Goal: Register for event/course

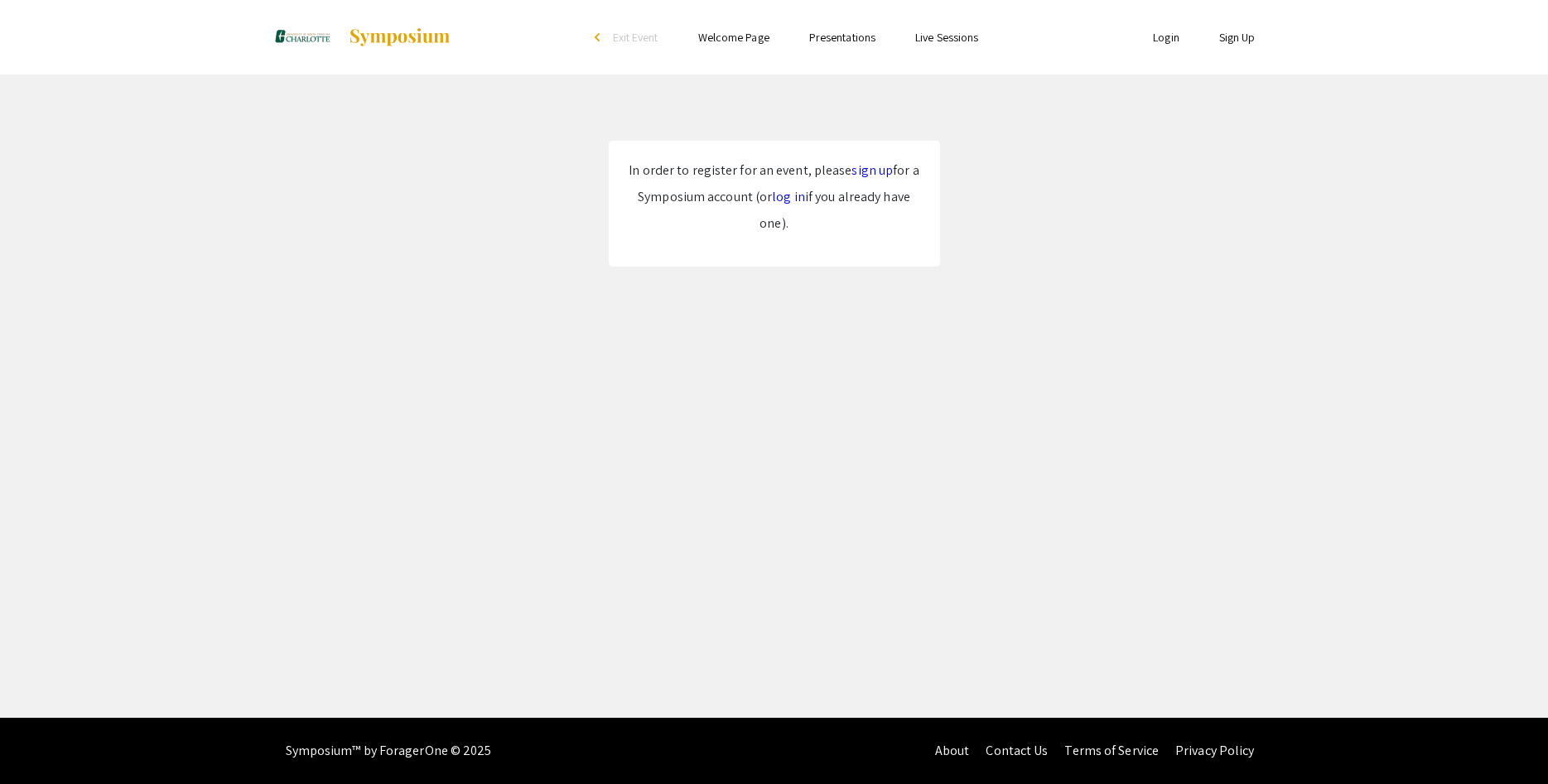
drag, startPoint x: 0, startPoint y: 0, endPoint x: 777, endPoint y: 269, distance: 822.2
click at [712, 303] on div "Skip navigation arrow_back_ios Exit Event Welcome Page Presentations Live Sessi…" at bounding box center [774, 358] width 1548 height 718
click at [786, 201] on link "log in" at bounding box center [788, 196] width 33 height 18
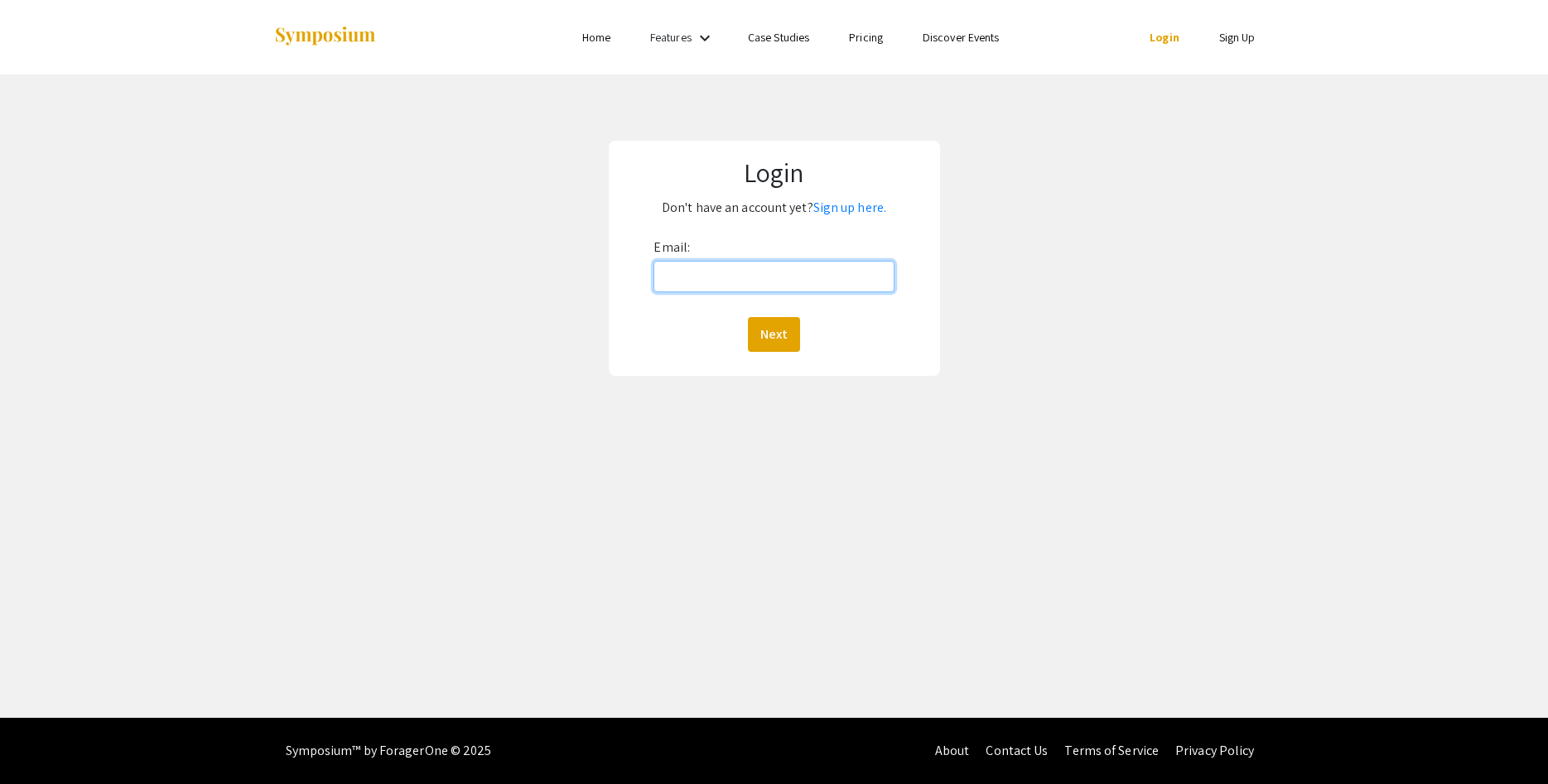
click at [754, 272] on input "Email:" at bounding box center [773, 277] width 241 height 32
type input "[EMAIL_ADDRESS][DOMAIN_NAME]"
click at [779, 335] on button "Next" at bounding box center [774, 334] width 52 height 35
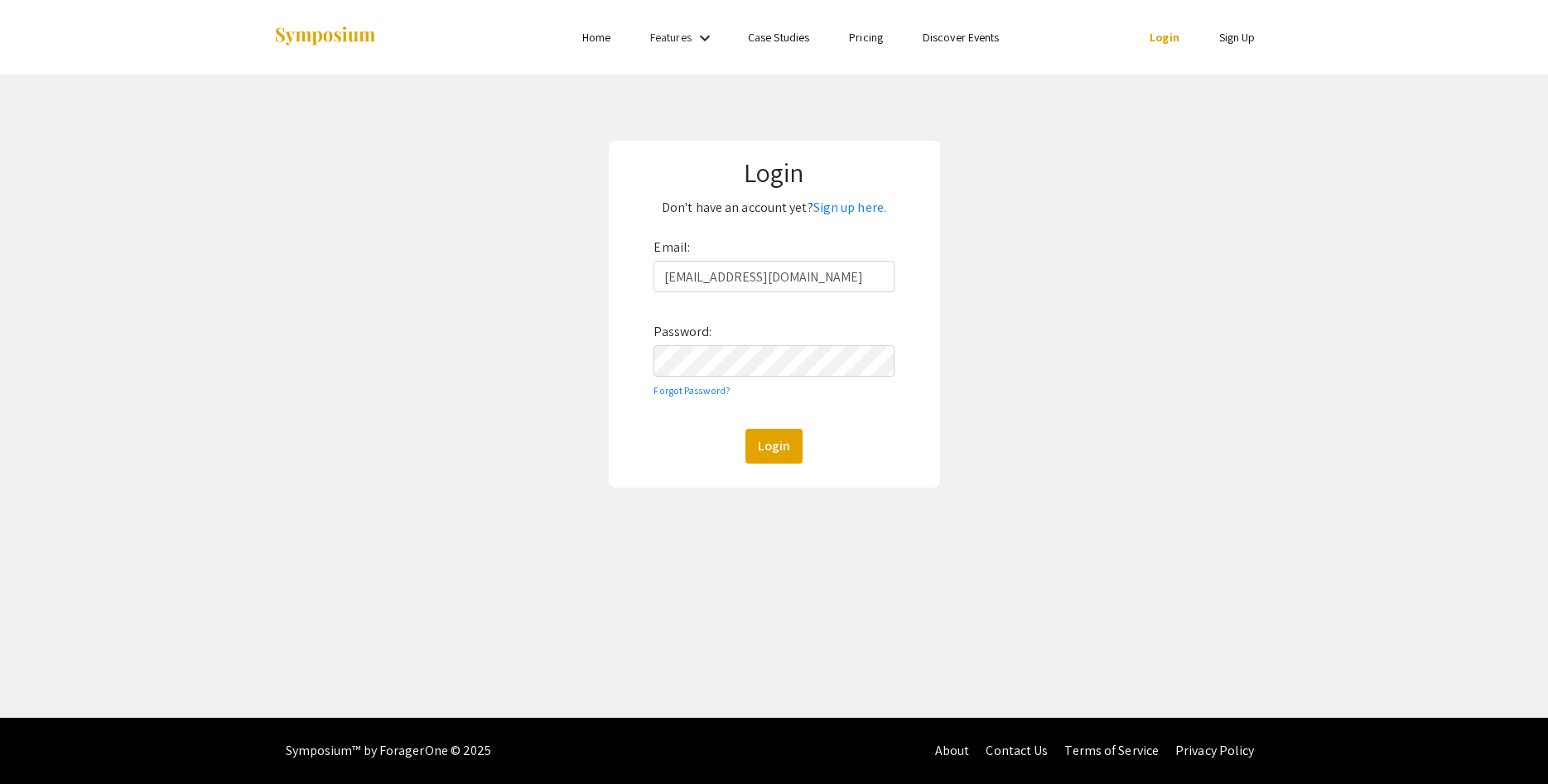
click at [815, 345] on div "Email: jparque2@charlotte.edu Password: Forgot Password? Login" at bounding box center [773, 348] width 241 height 229
click at [852, 216] on link "Sign up here." at bounding box center [850, 207] width 73 height 18
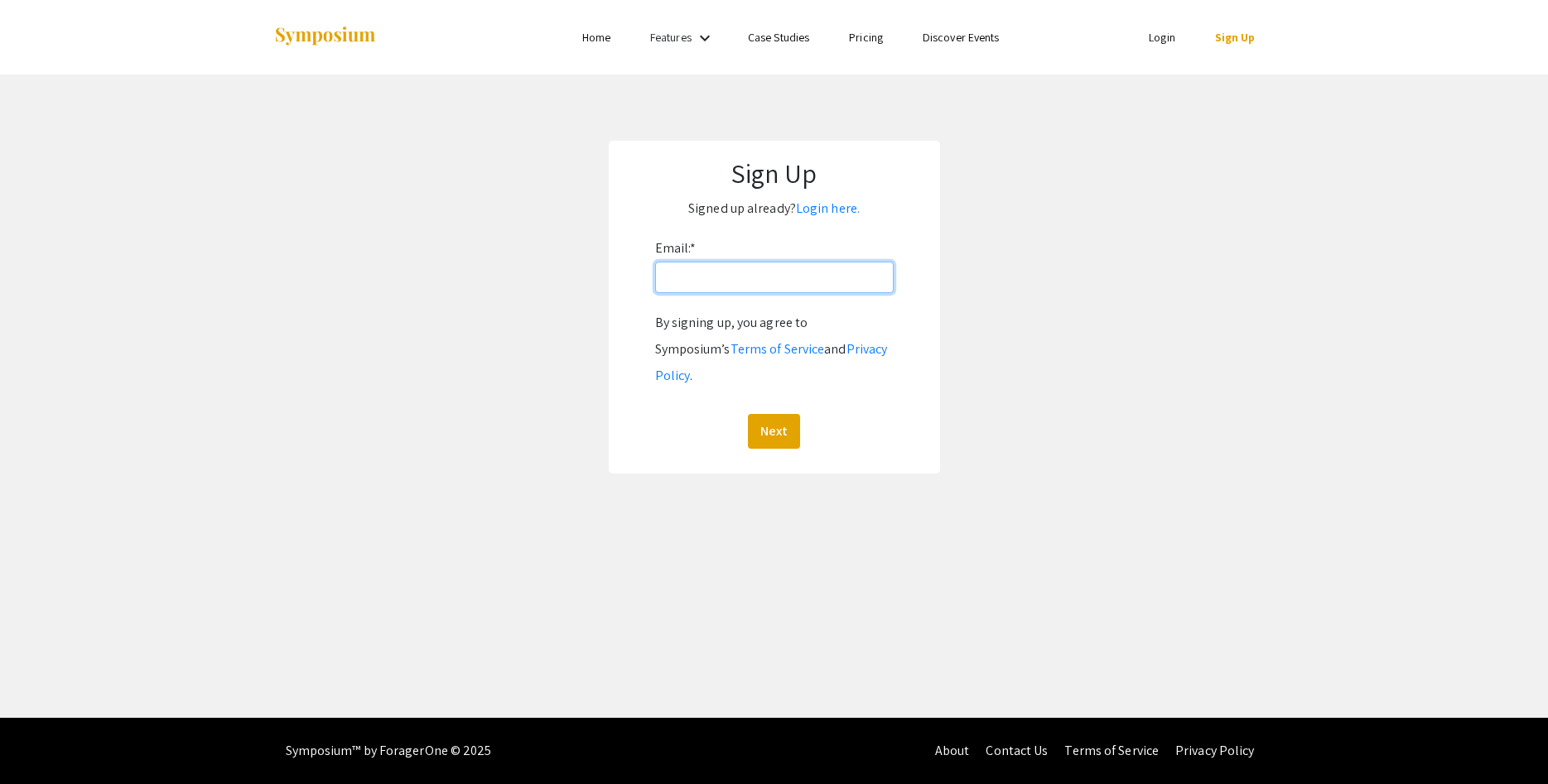
click at [781, 283] on input "Email: *" at bounding box center [774, 278] width 239 height 32
type input "[EMAIL_ADDRESS][DOMAIN_NAME]"
click at [781, 414] on button "Next" at bounding box center [774, 430] width 52 height 35
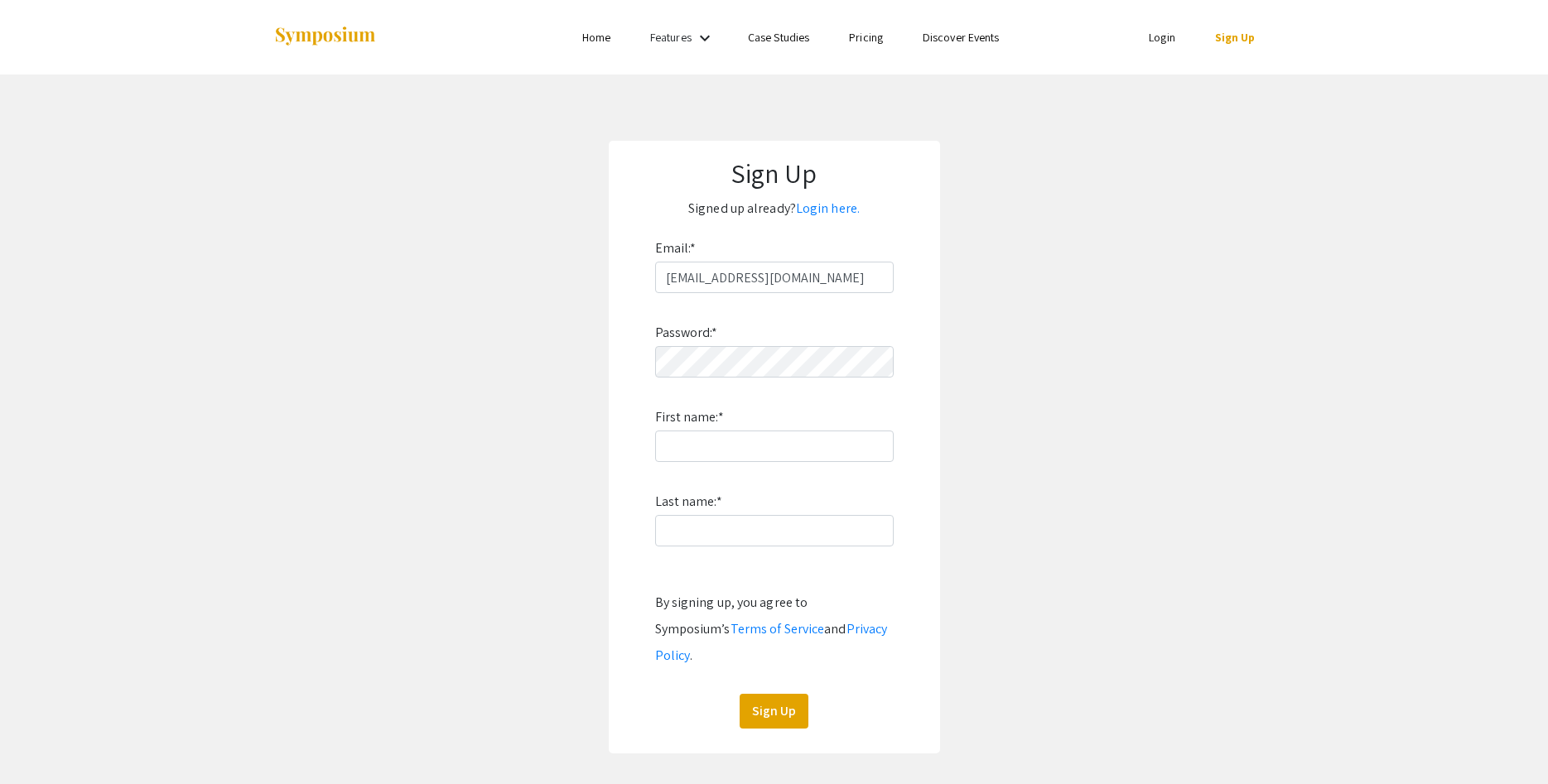
click at [767, 428] on div "Password: * First name: * Last name: * By signing up, you agree to Symposium’s …" at bounding box center [774, 510] width 239 height 435
click at [771, 440] on input "First name: *" at bounding box center [774, 446] width 239 height 32
type input "[PERSON_NAME]"
click at [771, 694] on button "Sign Up" at bounding box center [773, 711] width 68 height 35
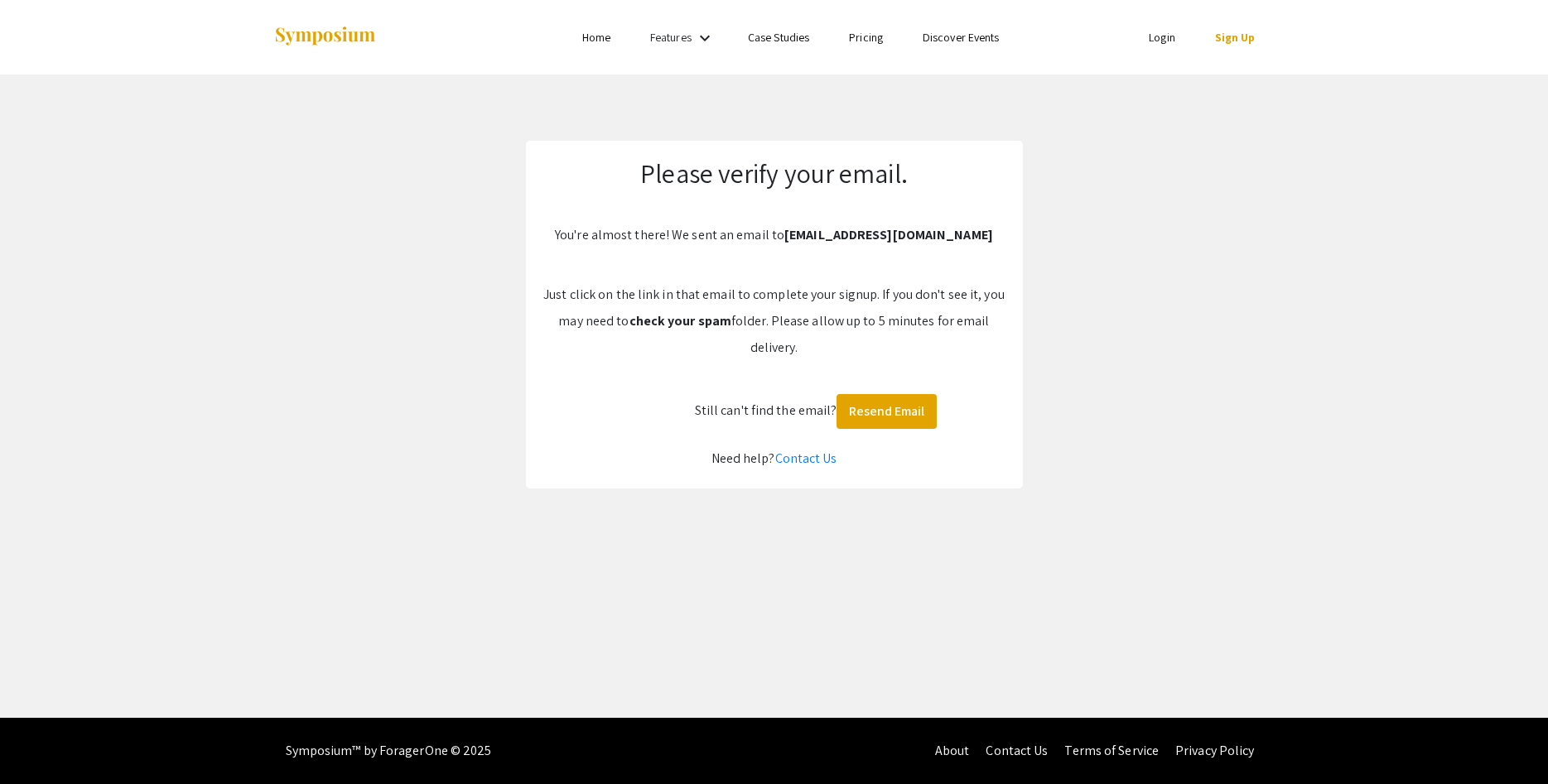
click at [860, 342] on p "Just click on the link in that email to complete your signup. If you don't see …" at bounding box center [775, 321] width 464 height 80
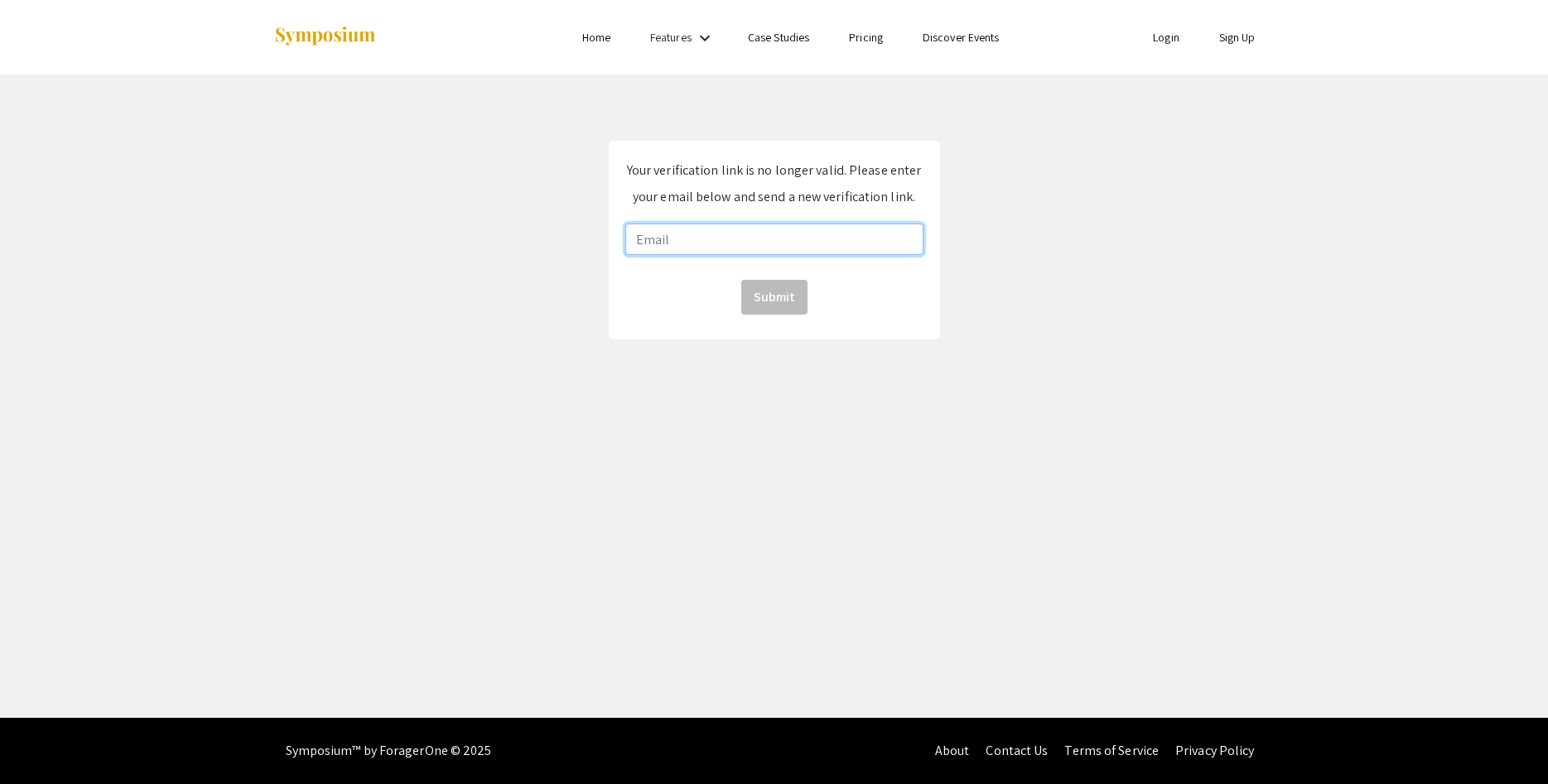
click at [753, 250] on input "email" at bounding box center [774, 240] width 299 height 32
type input "[EMAIL_ADDRESS][DOMAIN_NAME]"
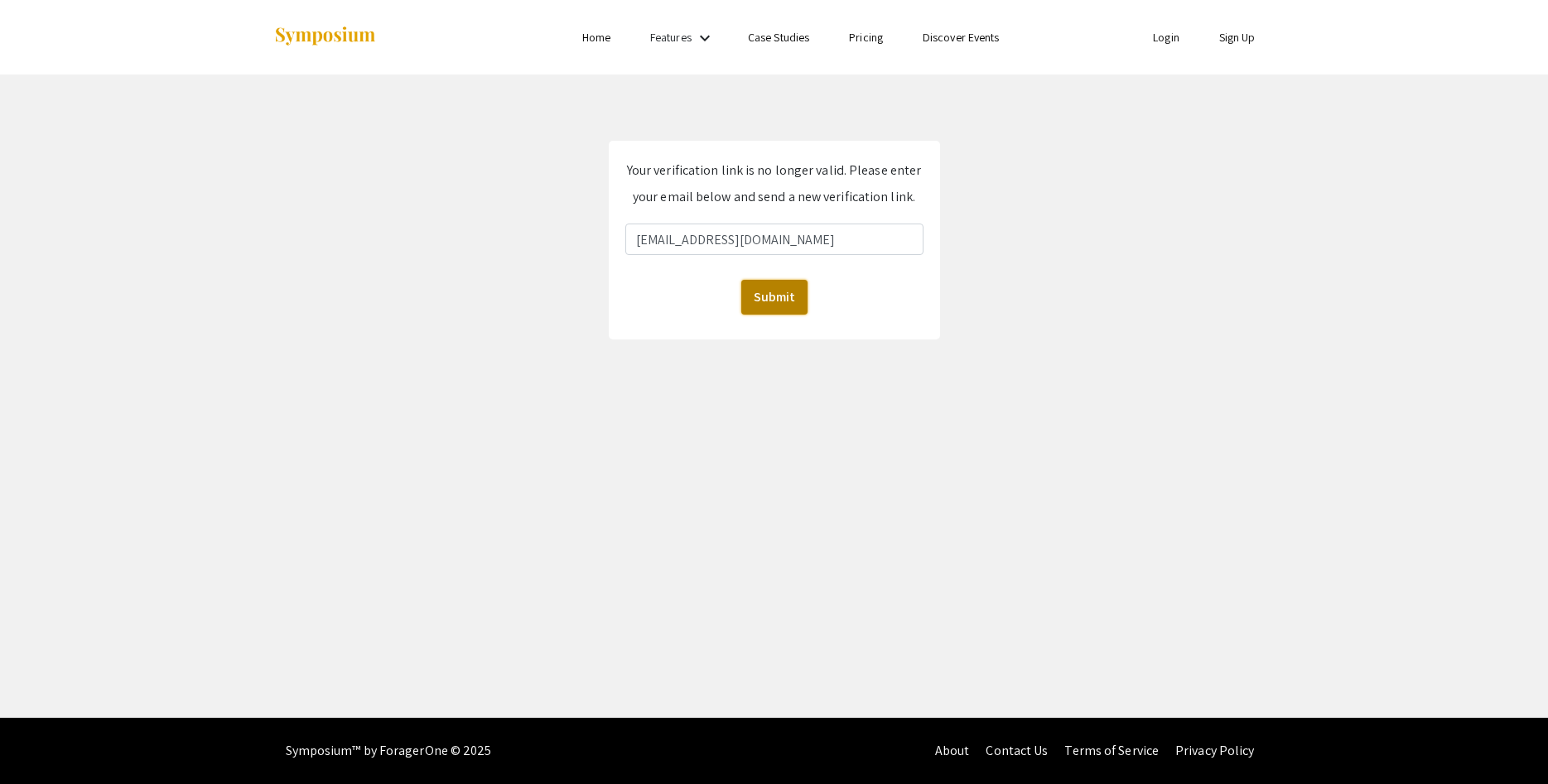
click at [772, 306] on button "Submit" at bounding box center [774, 297] width 66 height 35
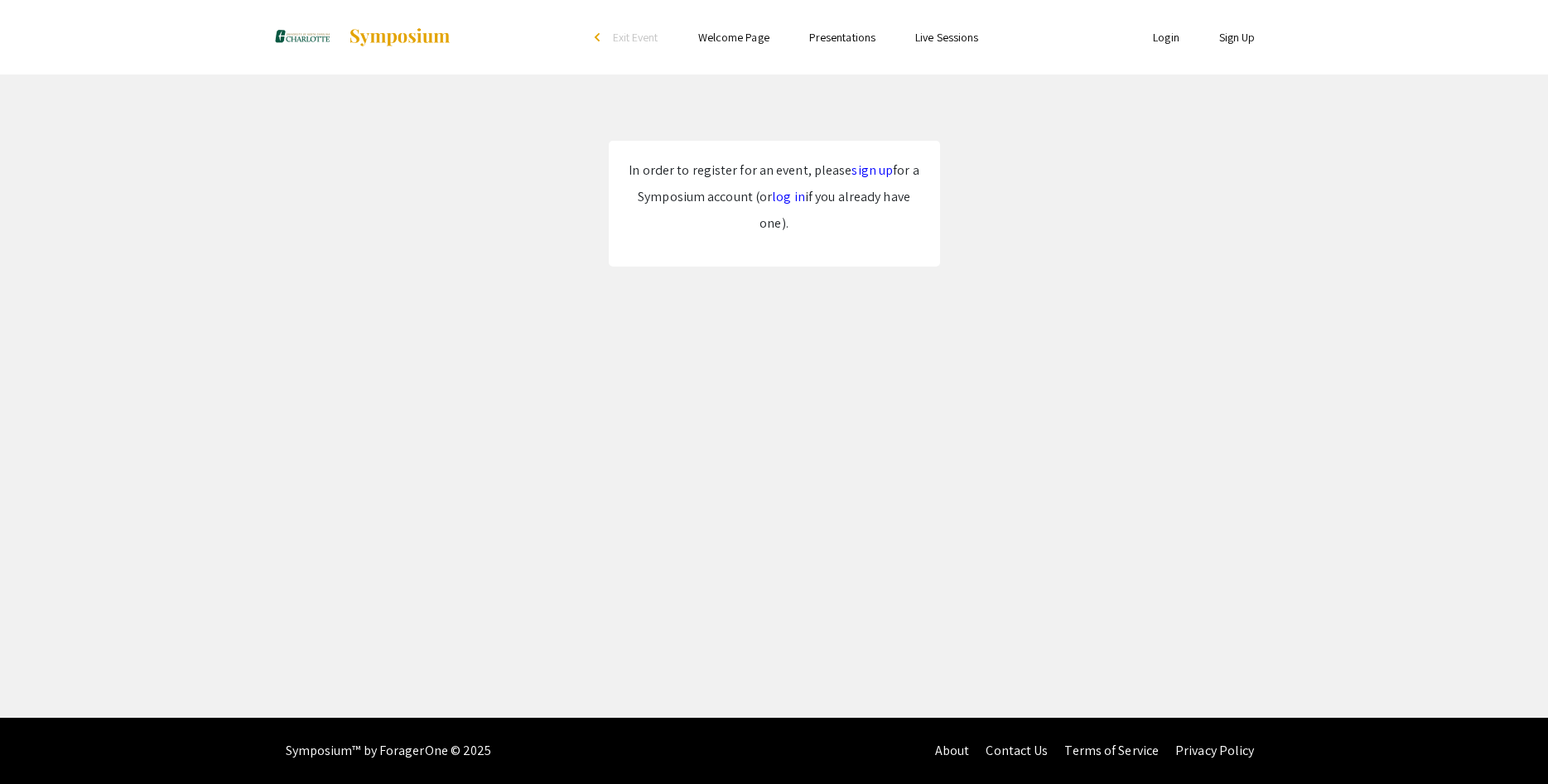
click at [788, 198] on link "log in" at bounding box center [788, 196] width 33 height 18
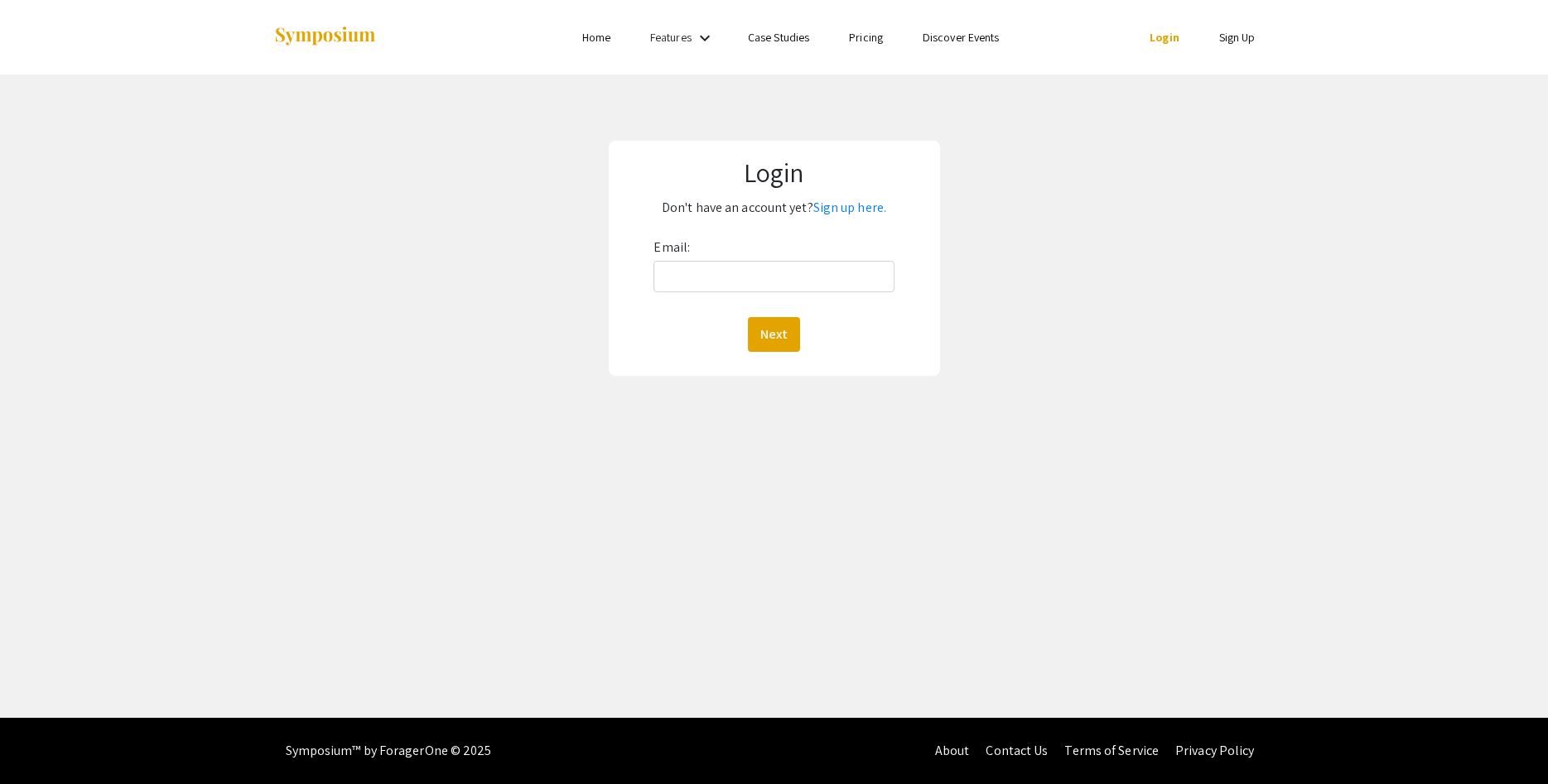
drag, startPoint x: 777, startPoint y: 239, endPoint x: 774, endPoint y: 258, distance: 19.2
click at [777, 240] on div "Email: Next" at bounding box center [773, 293] width 241 height 118
click at [771, 263] on div "Email: Next" at bounding box center [773, 293] width 241 height 118
click at [769, 284] on input "Email:" at bounding box center [773, 277] width 241 height 32
type input "[EMAIL_ADDRESS][DOMAIN_NAME]"
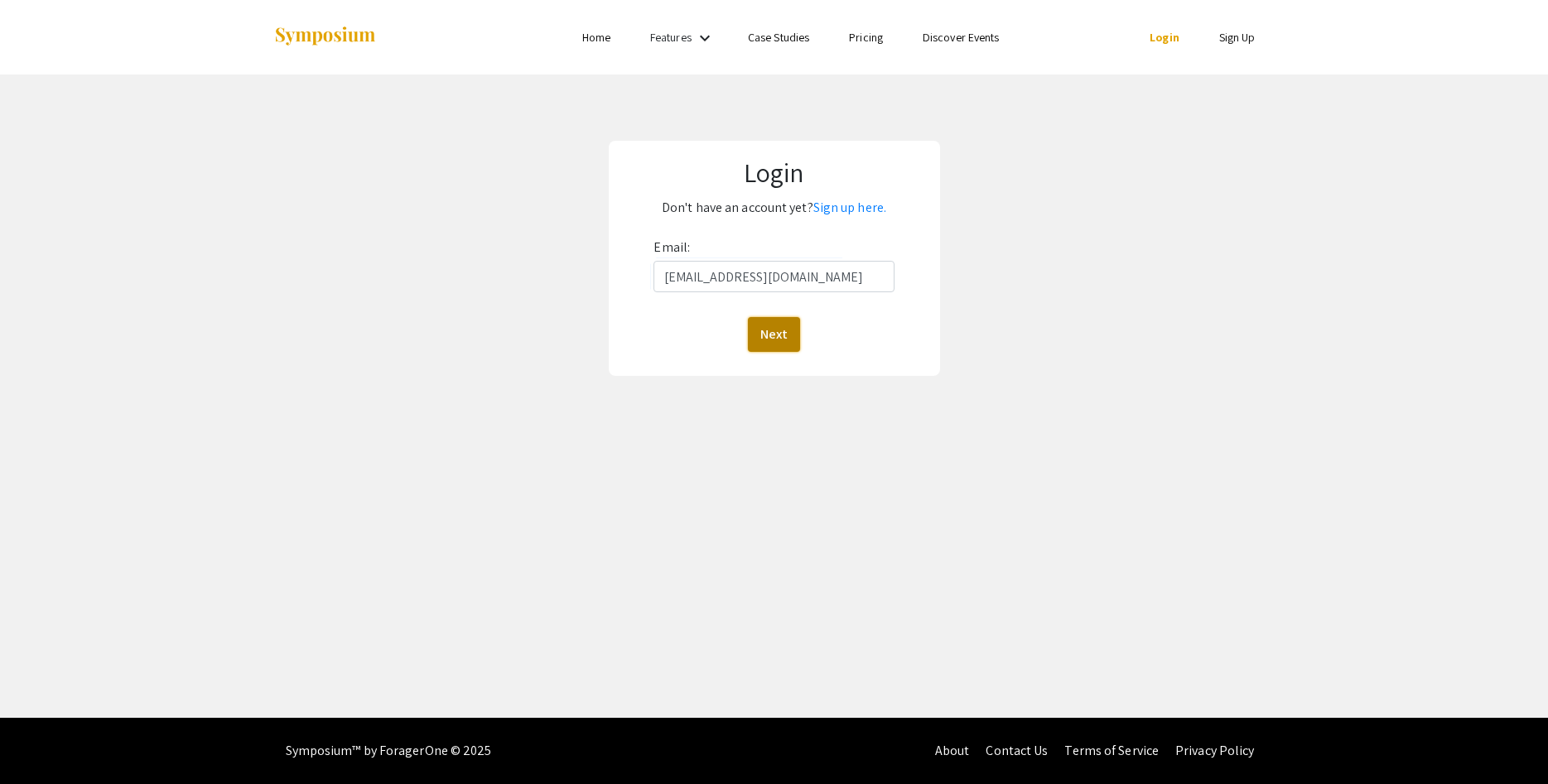
click at [788, 328] on button "Next" at bounding box center [774, 334] width 52 height 35
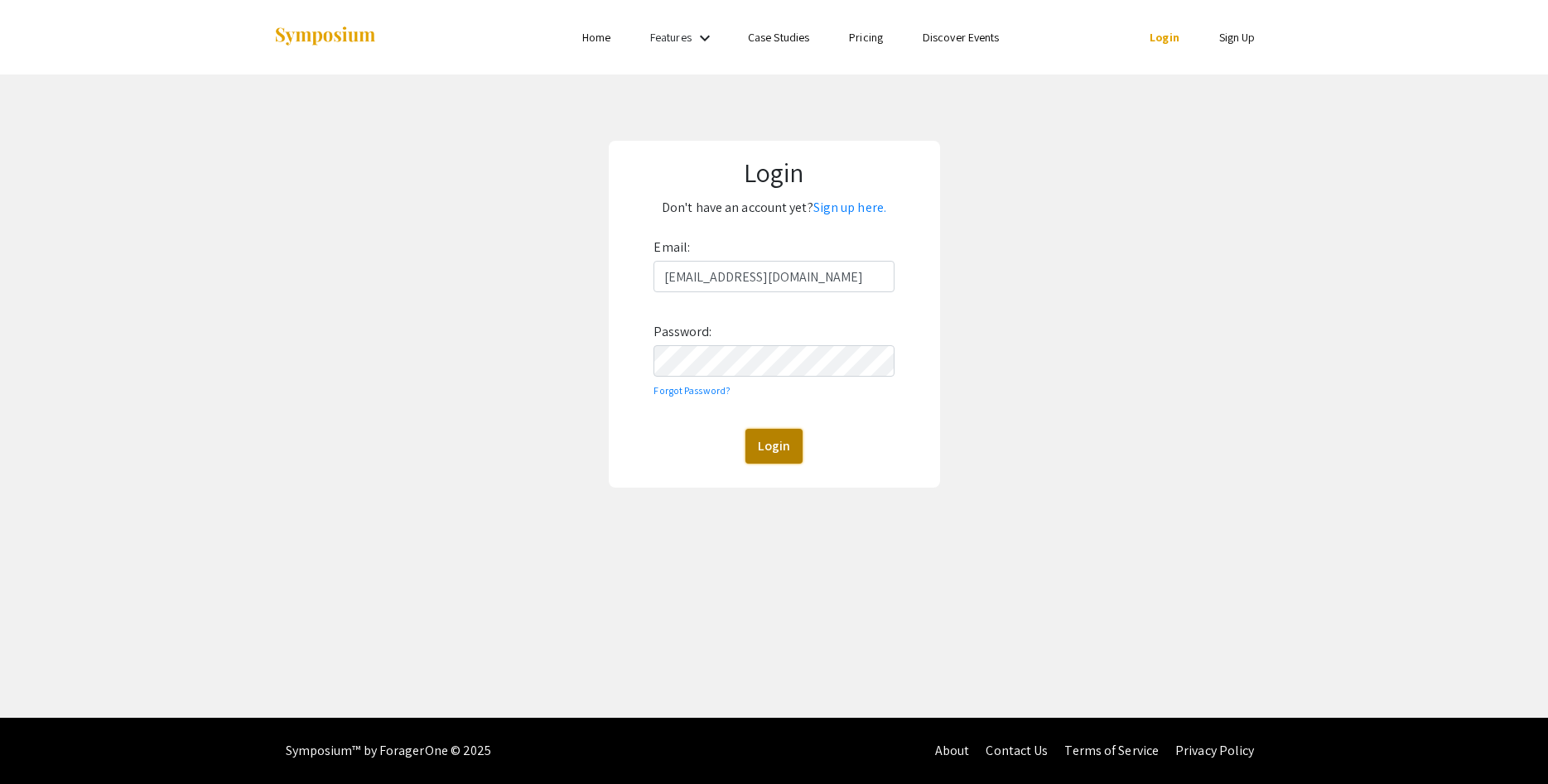
click at [767, 439] on button "Login" at bounding box center [773, 445] width 57 height 35
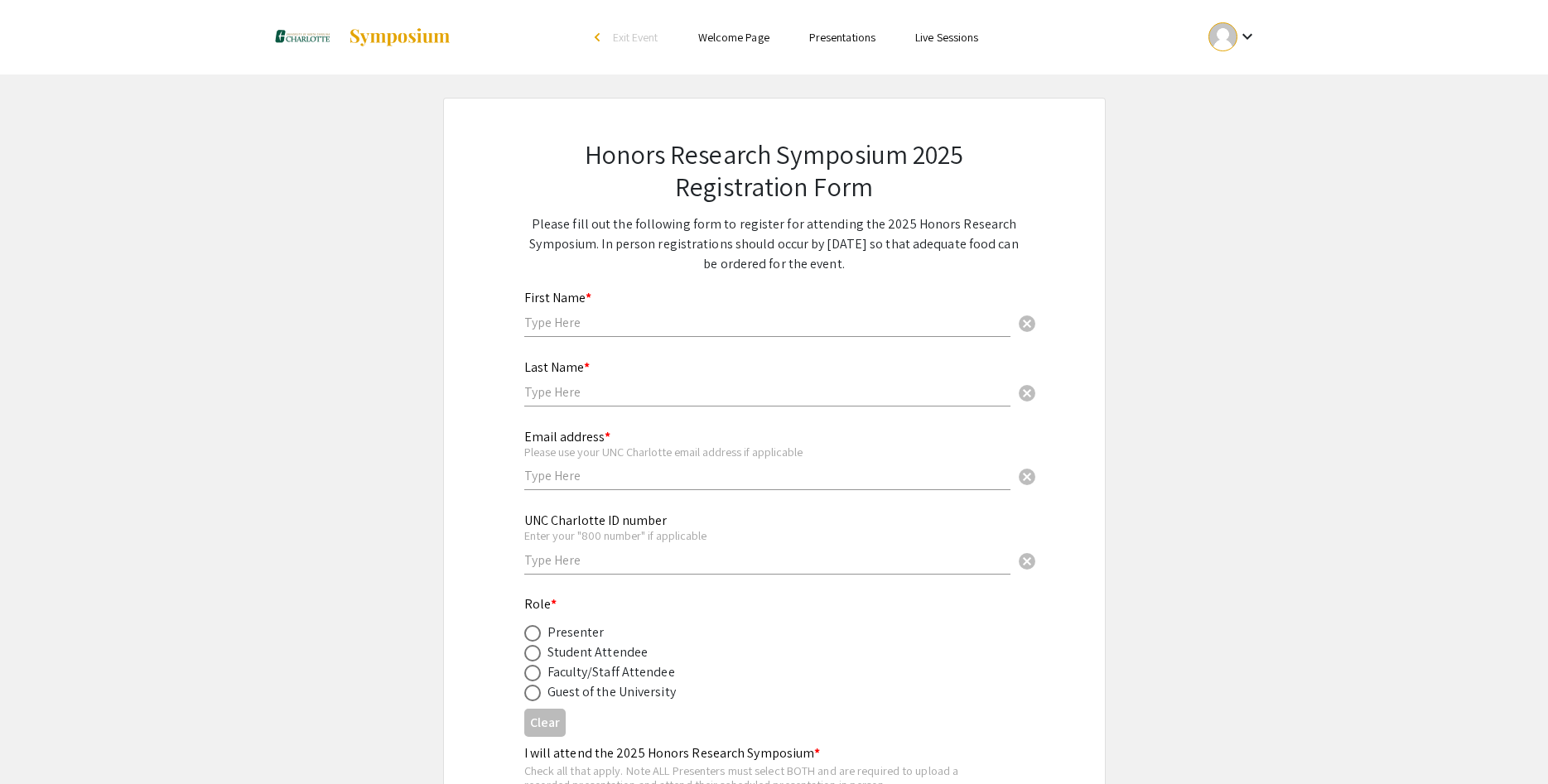
click at [671, 315] on input "text" at bounding box center [767, 322] width 486 height 18
type input "[PERSON_NAME]"
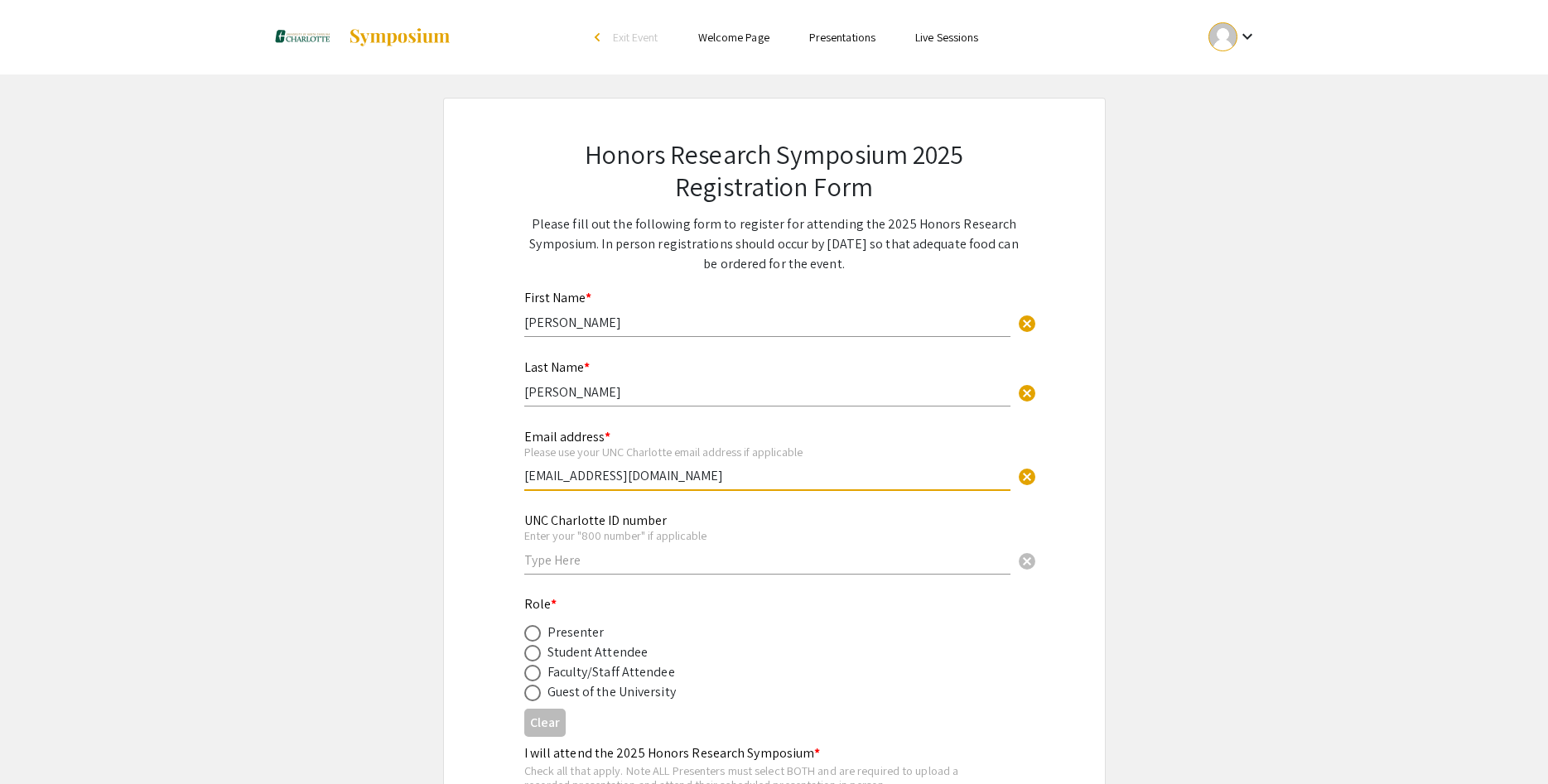
type input "[EMAIL_ADDRESS][DOMAIN_NAME]"
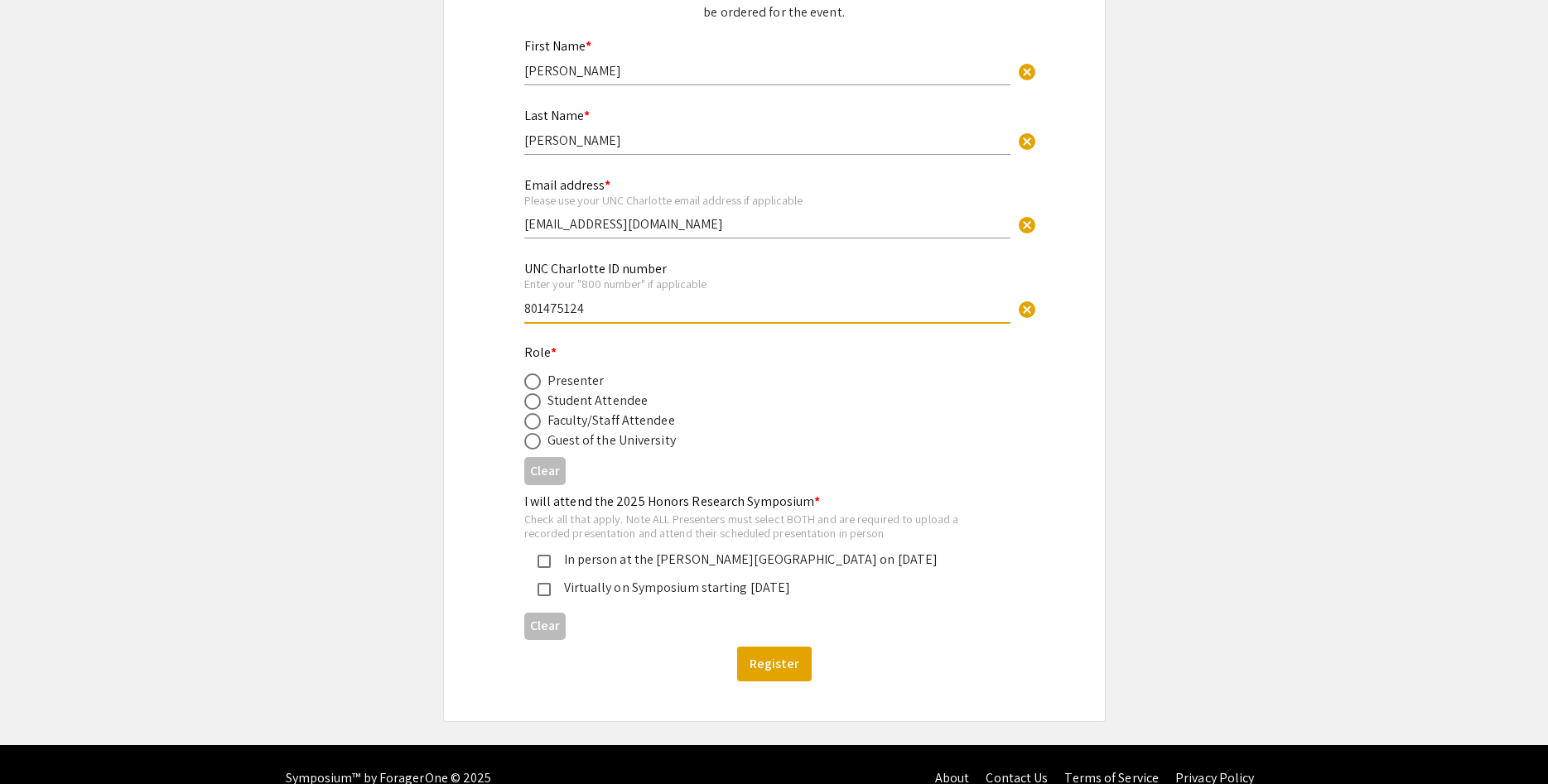
scroll to position [254, 0]
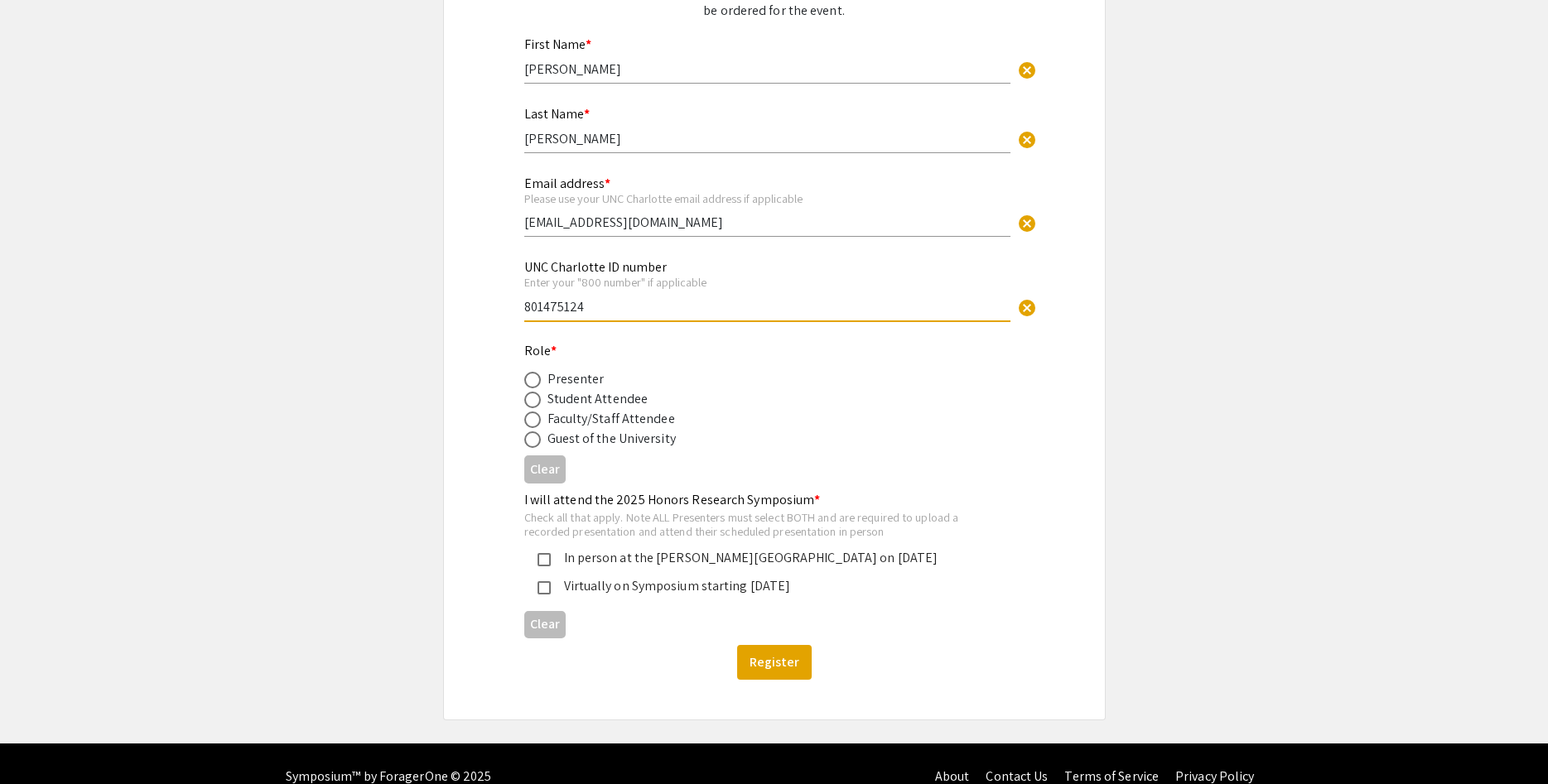
type input "801475124"
click at [606, 393] on div "Student Attendee" at bounding box center [598, 399] width 101 height 20
click at [602, 396] on div "Student Attendee" at bounding box center [598, 399] width 101 height 20
click at [533, 397] on span at bounding box center [533, 400] width 17 height 17
click at [533, 397] on input "radio" at bounding box center [533, 400] width 17 height 17
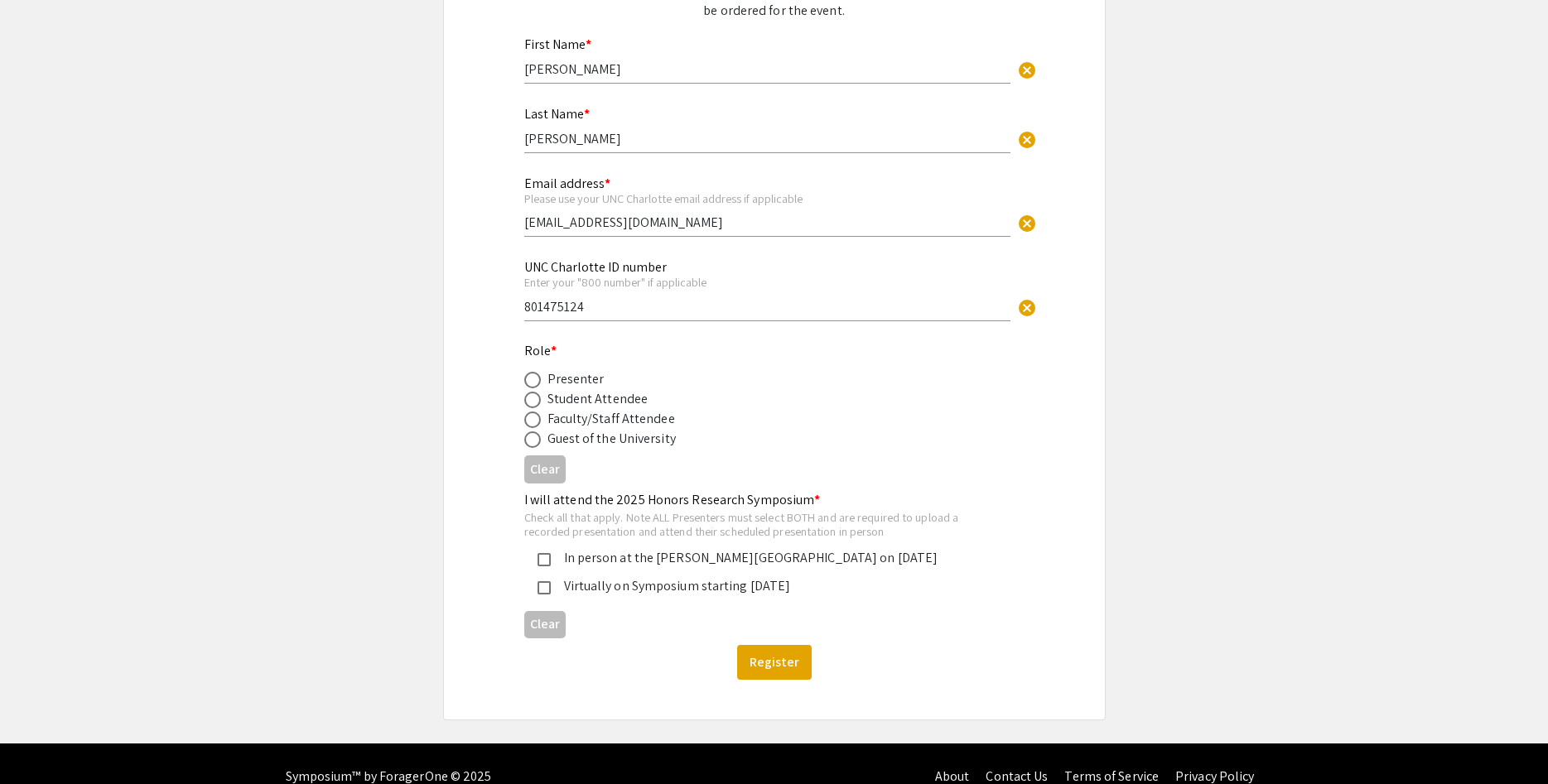
radio input "true"
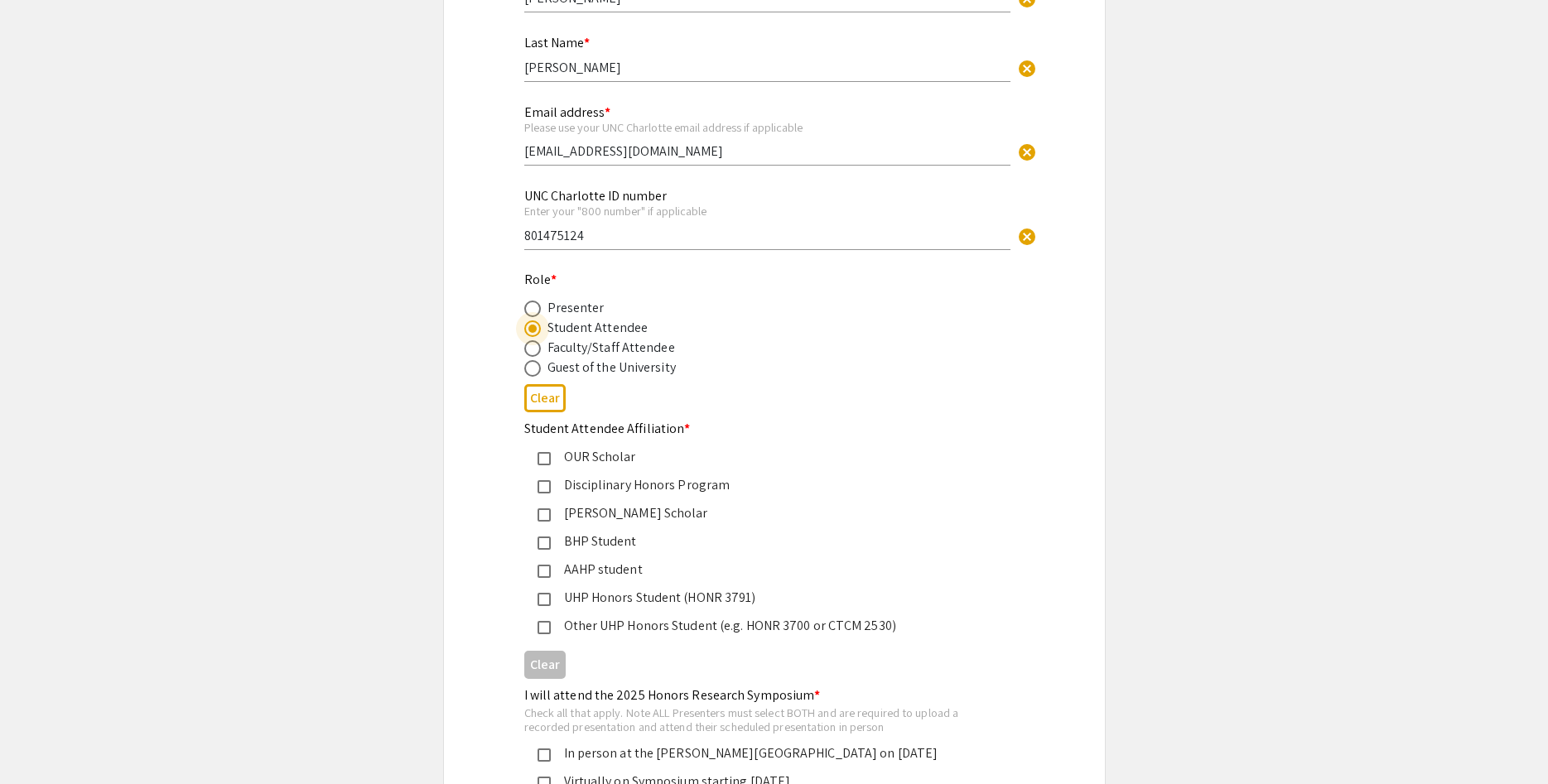
scroll to position [338, 0]
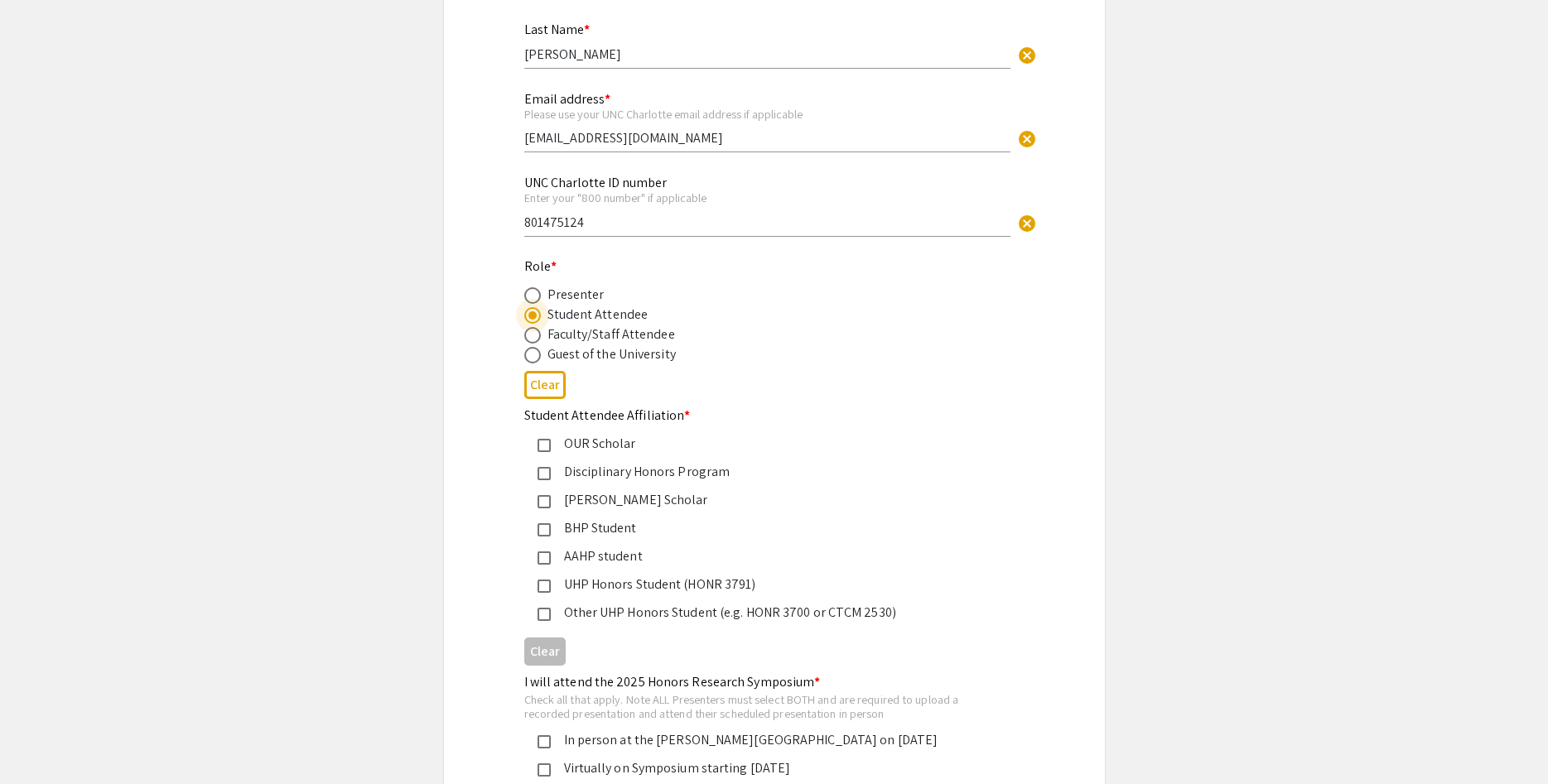
click at [537, 587] on mat-pseudo-checkbox at bounding box center [544, 586] width 13 height 13
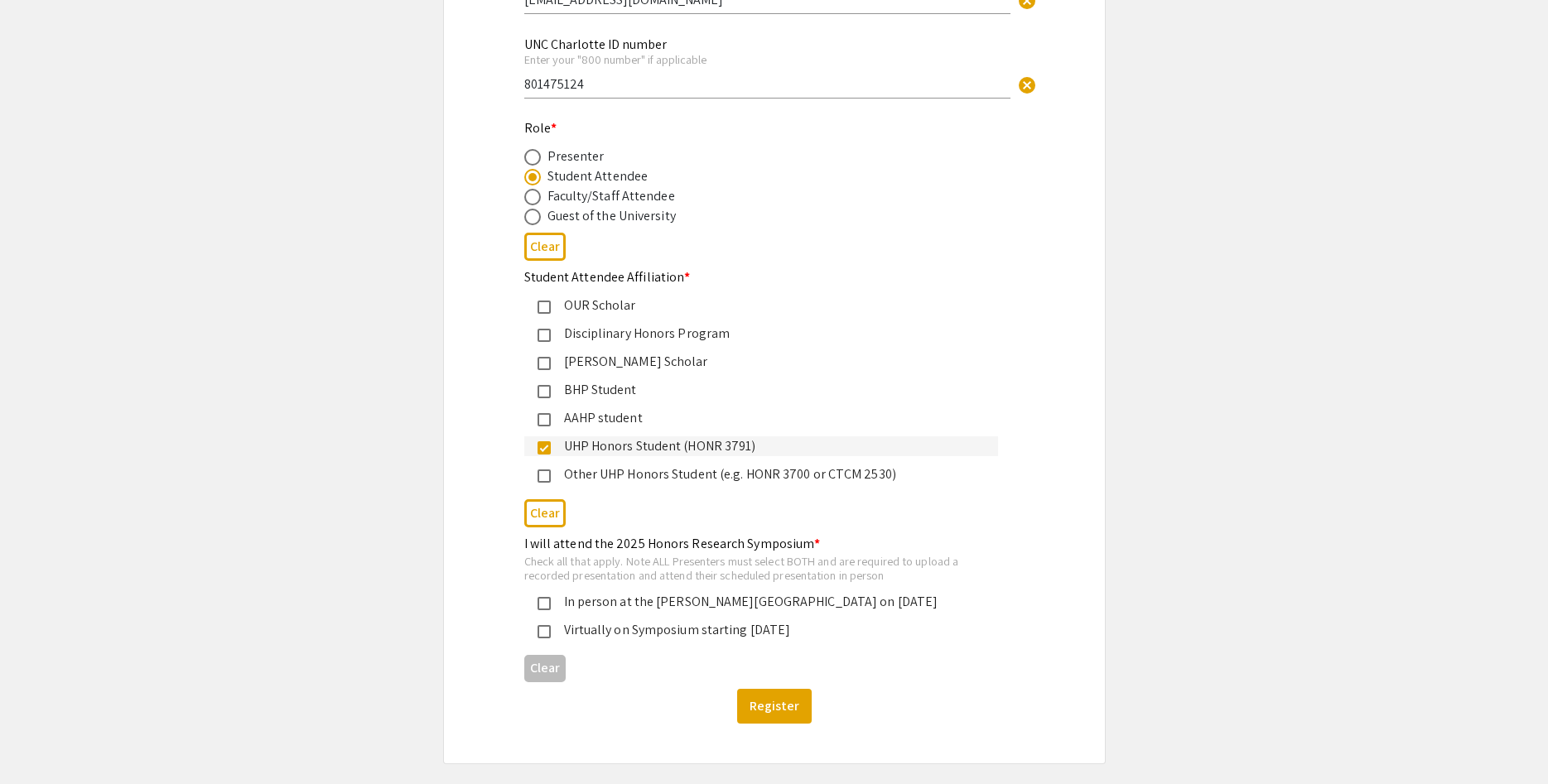
scroll to position [507, 0]
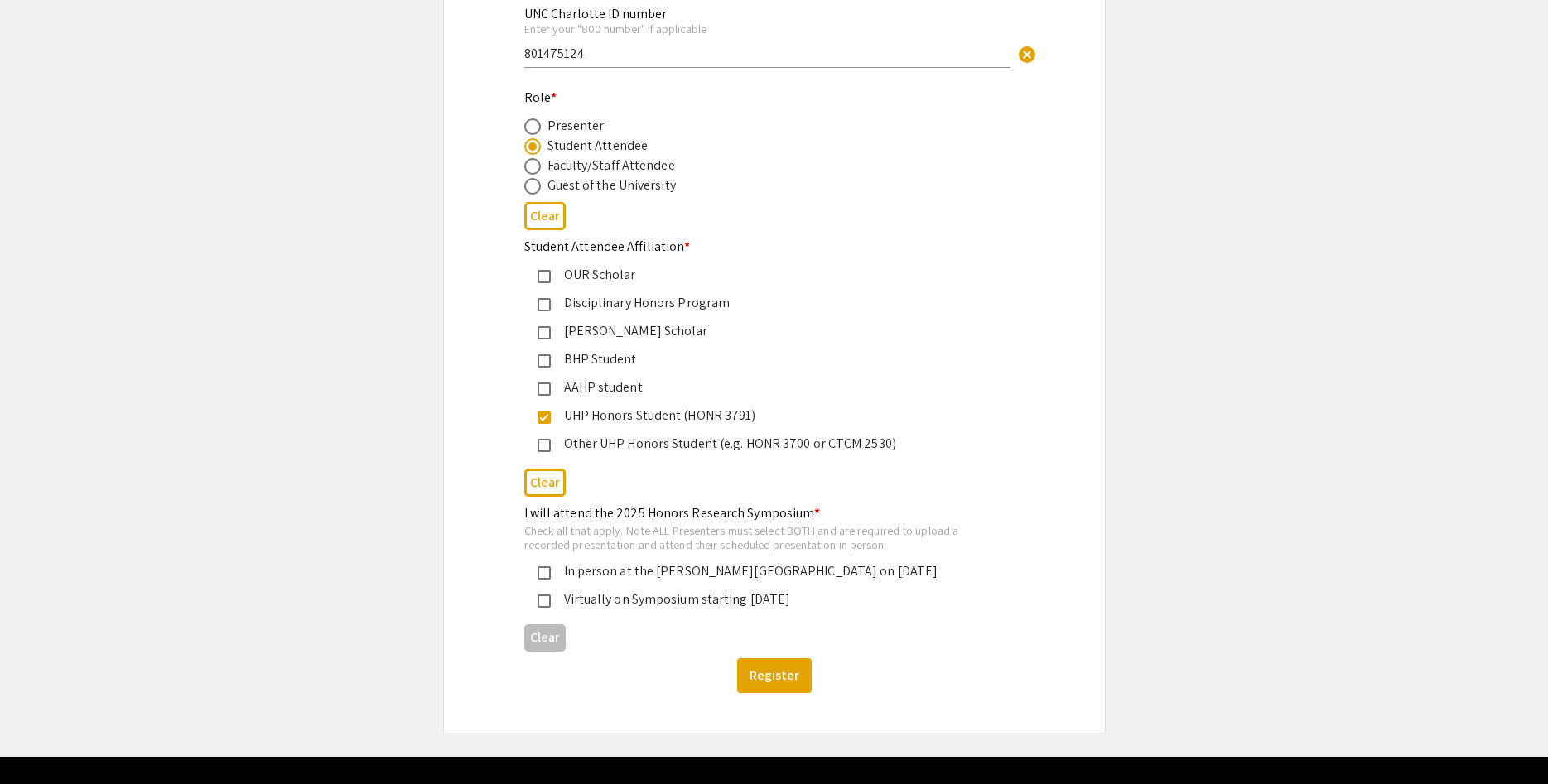
click at [579, 443] on div "Other UHP Honors Student (e.g. HONR 3700 or CTCM 2530)" at bounding box center [768, 443] width 434 height 20
click at [550, 421] on mat-pseudo-checkbox at bounding box center [544, 417] width 13 height 13
click at [729, 570] on div "In person at the [PERSON_NAME][GEOGRAPHIC_DATA] on [DATE]" at bounding box center [768, 571] width 434 height 20
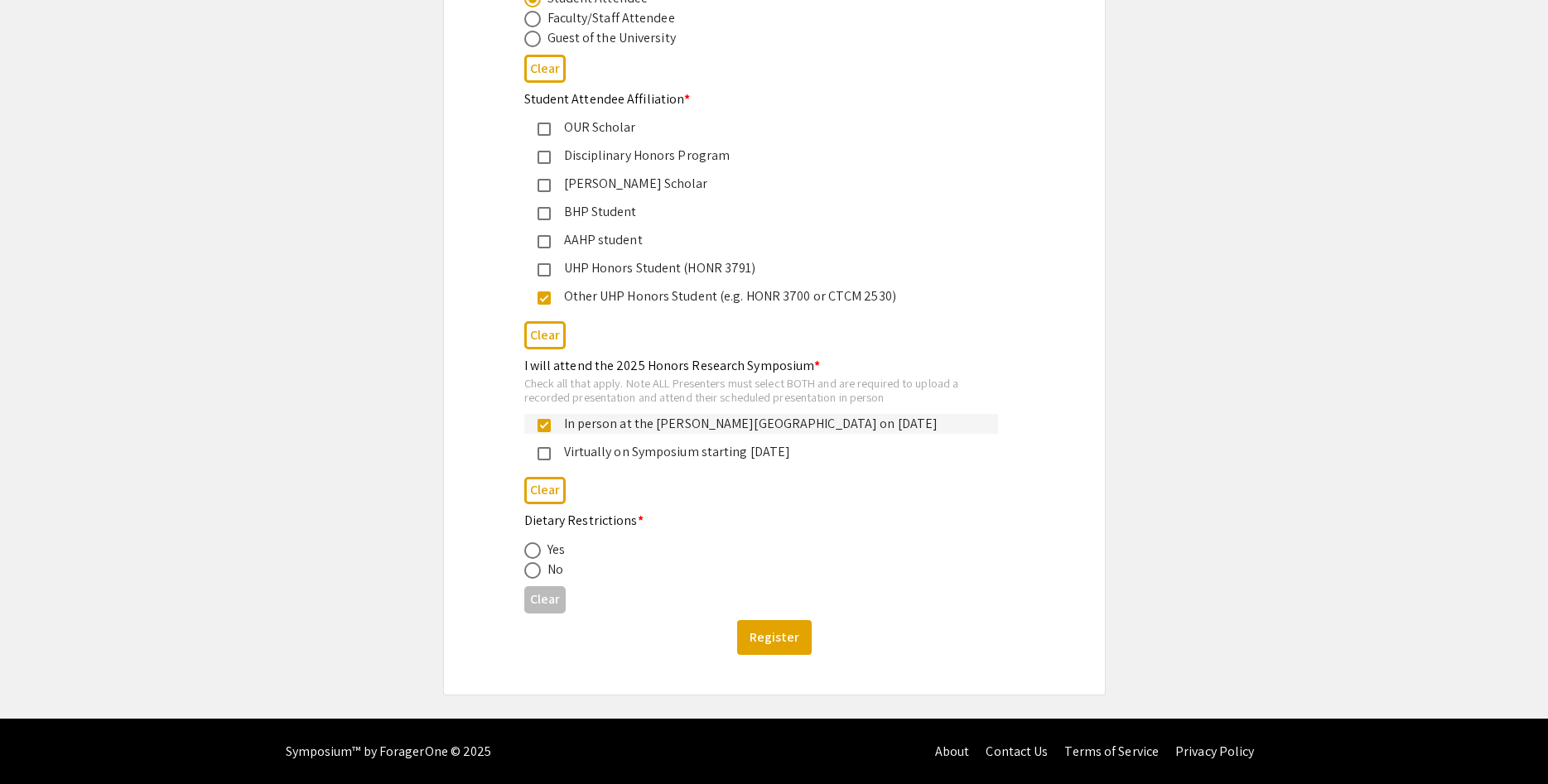
scroll to position [655, 0]
click at [547, 574] on label at bounding box center [535, 570] width 23 height 17
click at [541, 574] on input "radio" at bounding box center [533, 570] width 17 height 17
radio input "true"
click at [753, 641] on button "Register" at bounding box center [775, 636] width 75 height 35
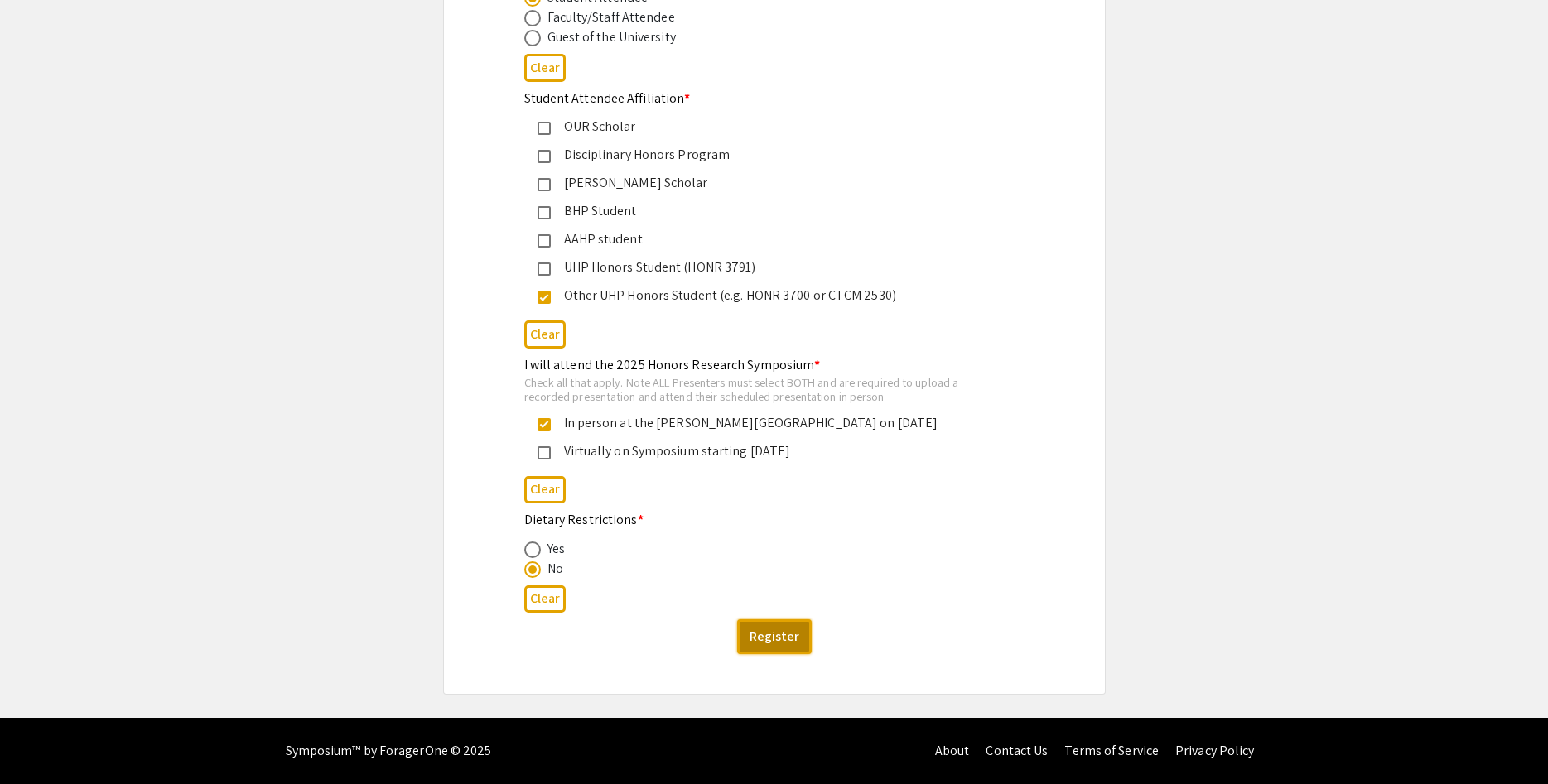
scroll to position [0, 0]
